Goal: Find specific page/section: Find specific page/section

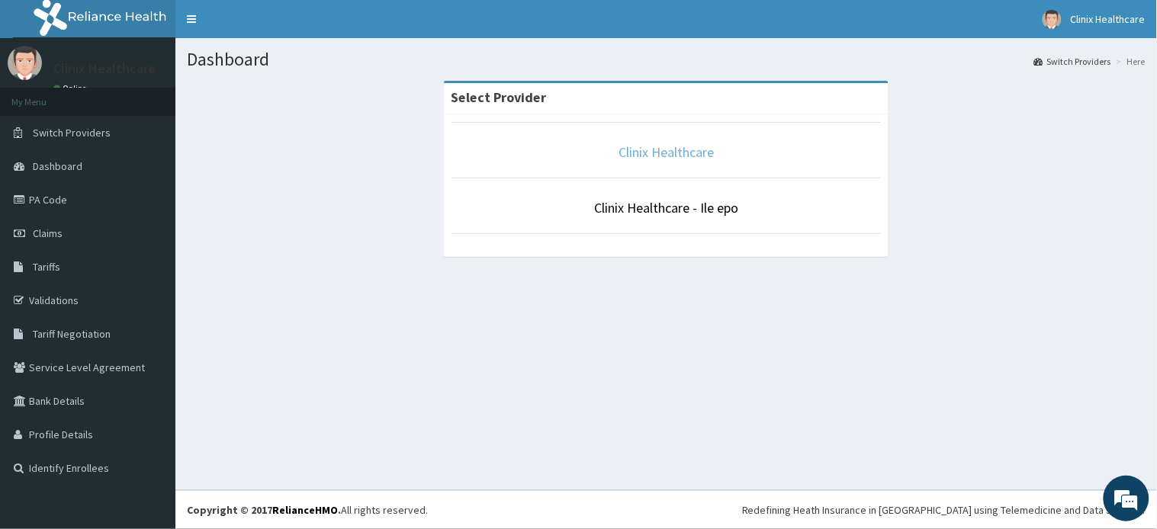
click at [684, 151] on link "Clinix Healthcare" at bounding box center [666, 152] width 95 height 18
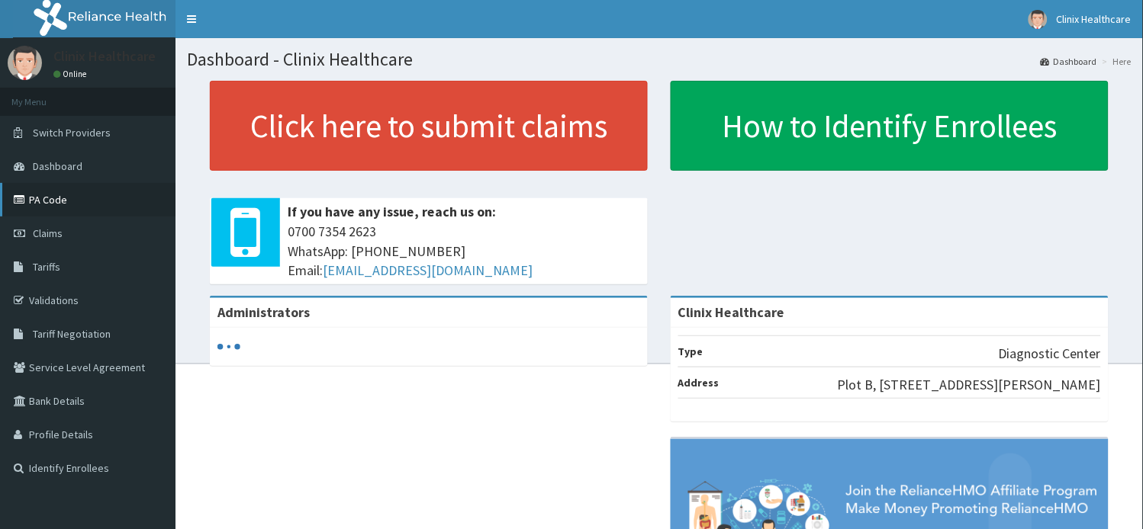
click at [47, 197] on link "PA Code" at bounding box center [87, 200] width 175 height 34
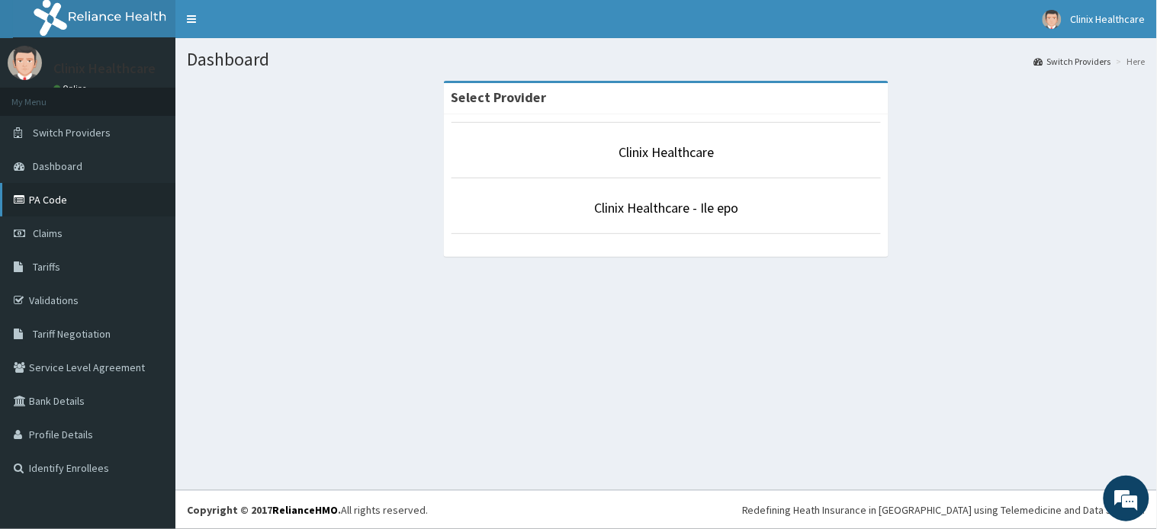
click at [49, 198] on link "PA Code" at bounding box center [87, 200] width 175 height 34
